Goal: Task Accomplishment & Management: Manage account settings

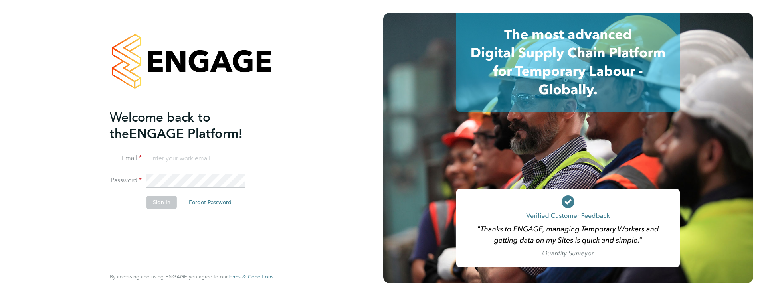
type input "[PERSON_NAME][EMAIL_ADDRESS][PERSON_NAME][DOMAIN_NAME]"
click at [169, 204] on button "Sign In" at bounding box center [162, 202] width 30 height 13
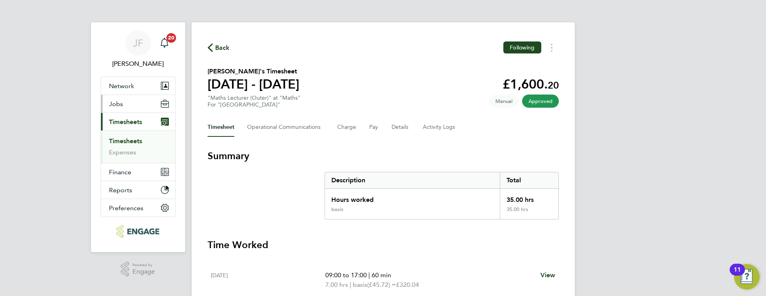
click at [116, 103] on span "Jobs" at bounding box center [116, 104] width 14 height 8
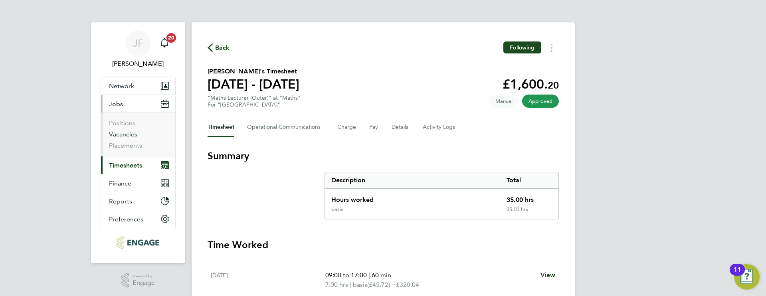
click at [124, 133] on link "Vacancies" at bounding box center [123, 135] width 28 height 8
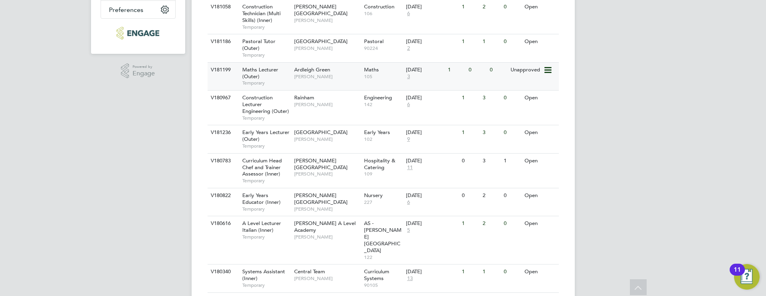
scroll to position [209, 0]
click at [409, 77] on span "3" at bounding box center [408, 77] width 5 height 7
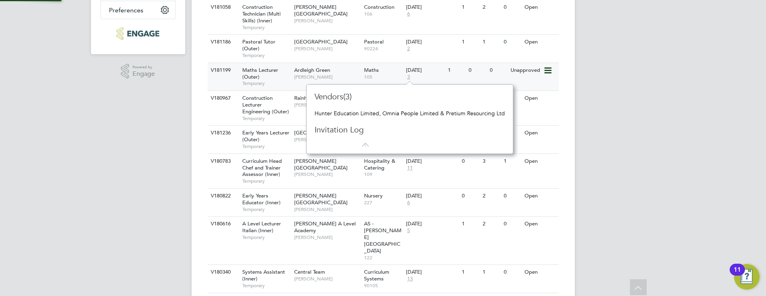
scroll to position [7, 6]
click at [400, 77] on span "105" at bounding box center [383, 77] width 38 height 6
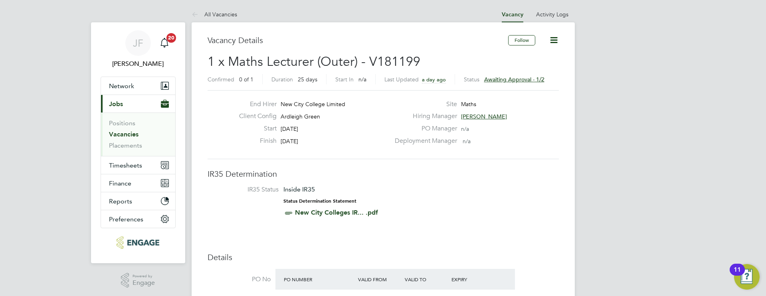
click at [516, 79] on span "Awaiting approval - 1/2" at bounding box center [514, 79] width 60 height 7
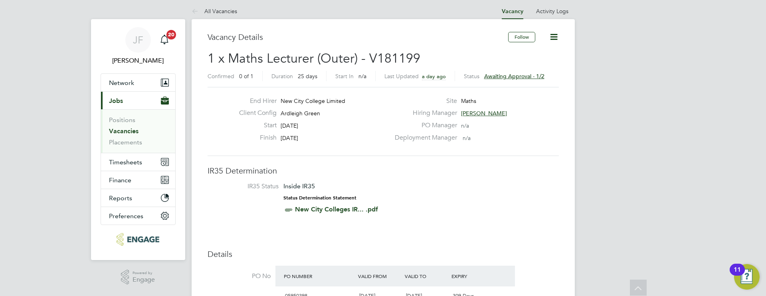
scroll to position [0, 0]
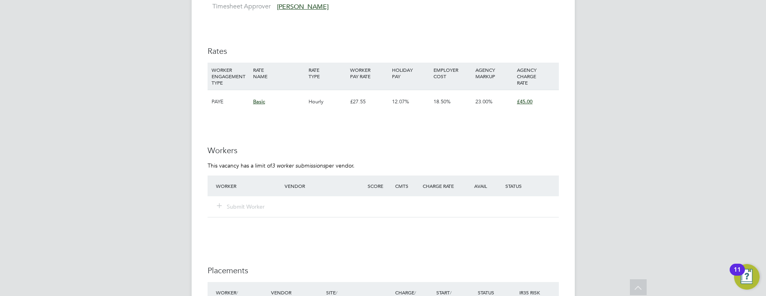
scroll to position [1388, 0]
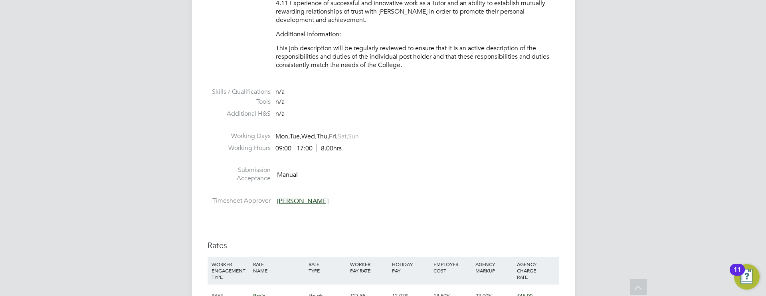
scroll to position [1705, 0]
